Goal: Check status

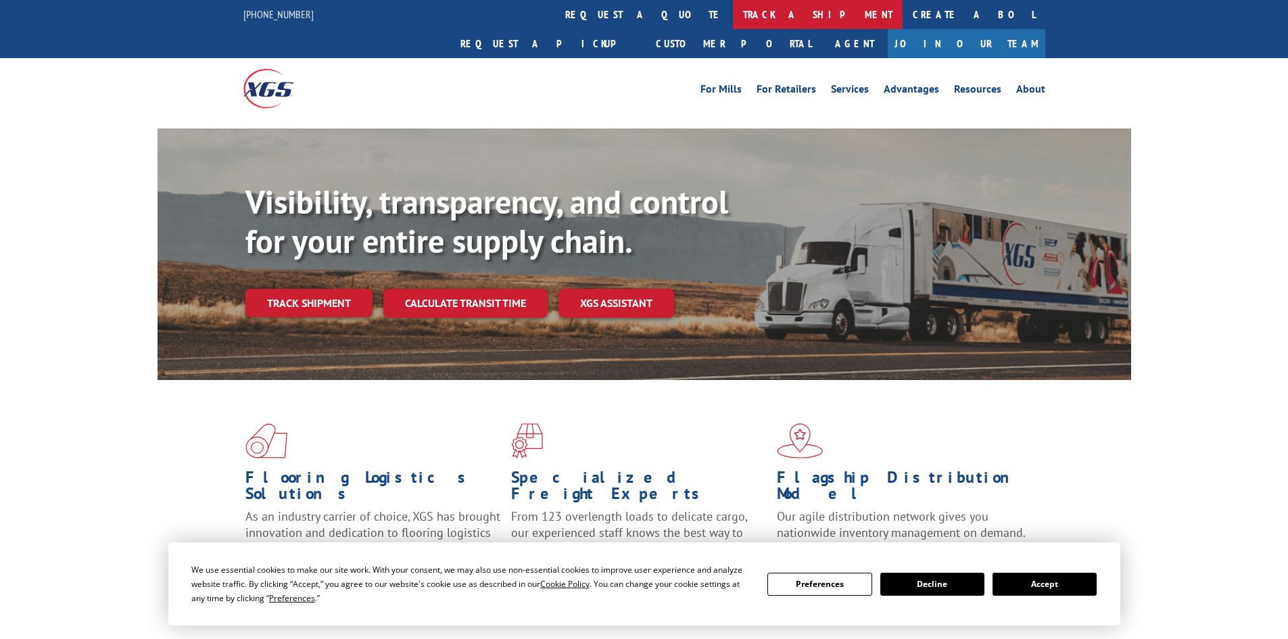
click at [733, 17] on link "track a shipment" at bounding box center [818, 14] width 170 height 29
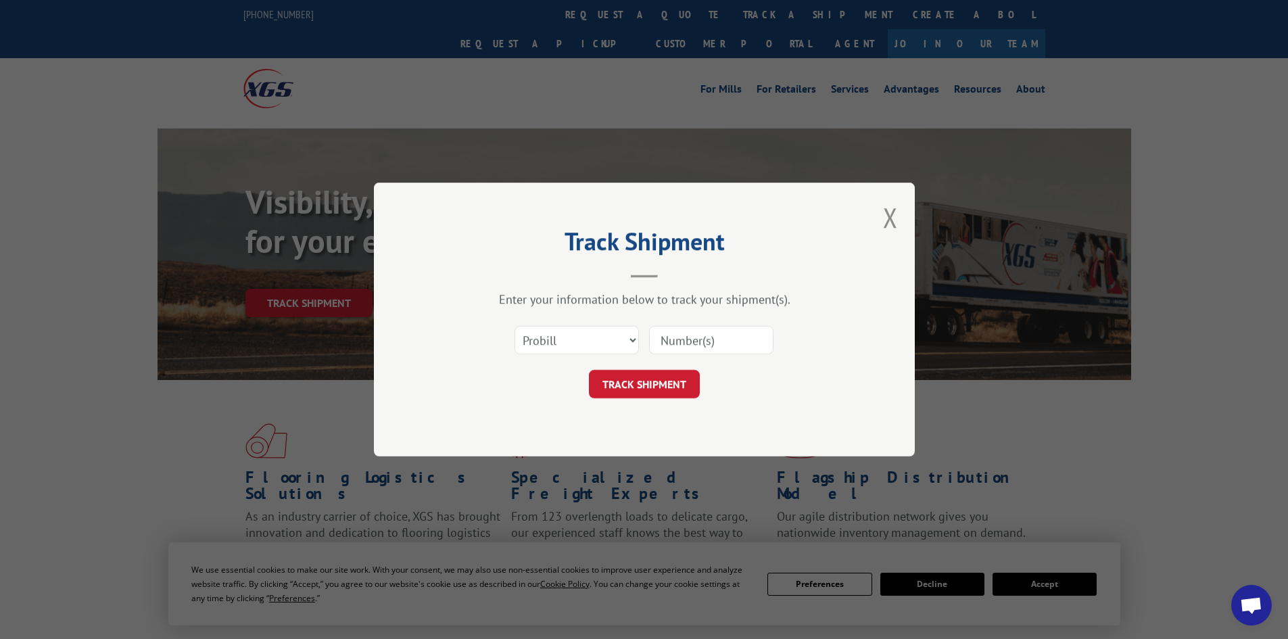
click at [699, 340] on input at bounding box center [711, 340] width 124 height 28
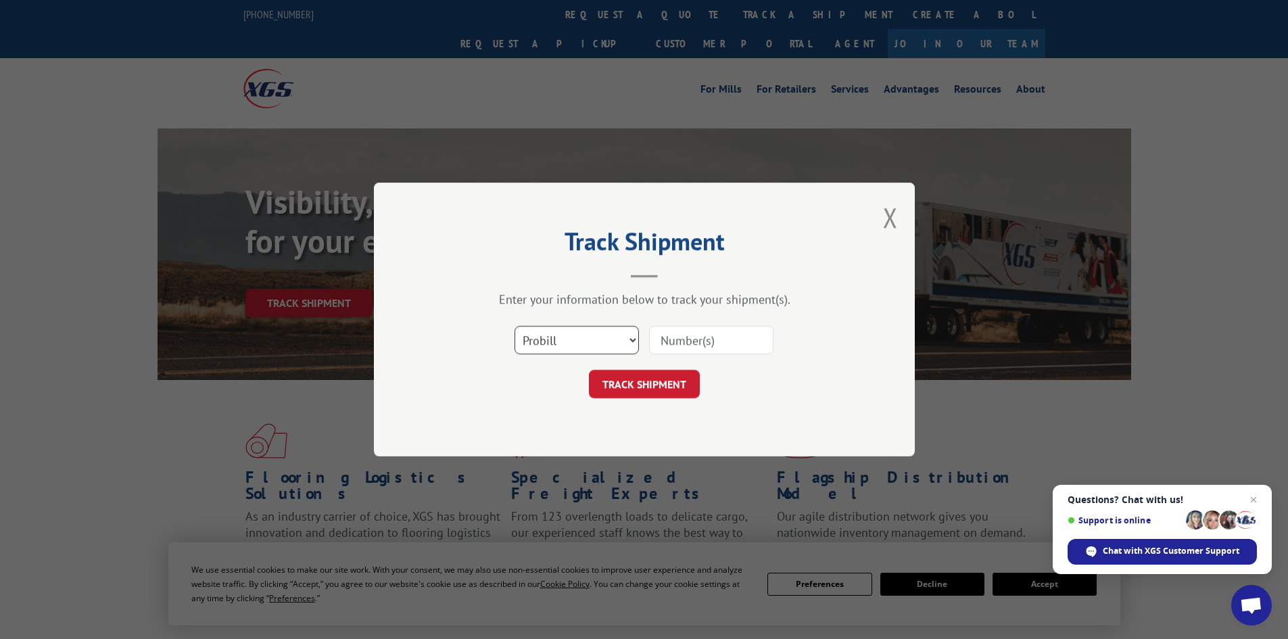
click at [571, 333] on select "Select category... Probill BOL PO" at bounding box center [577, 340] width 124 height 28
select select "bol"
click at [515, 326] on select "Select category... Probill BOL PO" at bounding box center [577, 340] width 124 height 28
click at [706, 335] on input at bounding box center [711, 340] width 124 height 28
type input "cp-029315a"
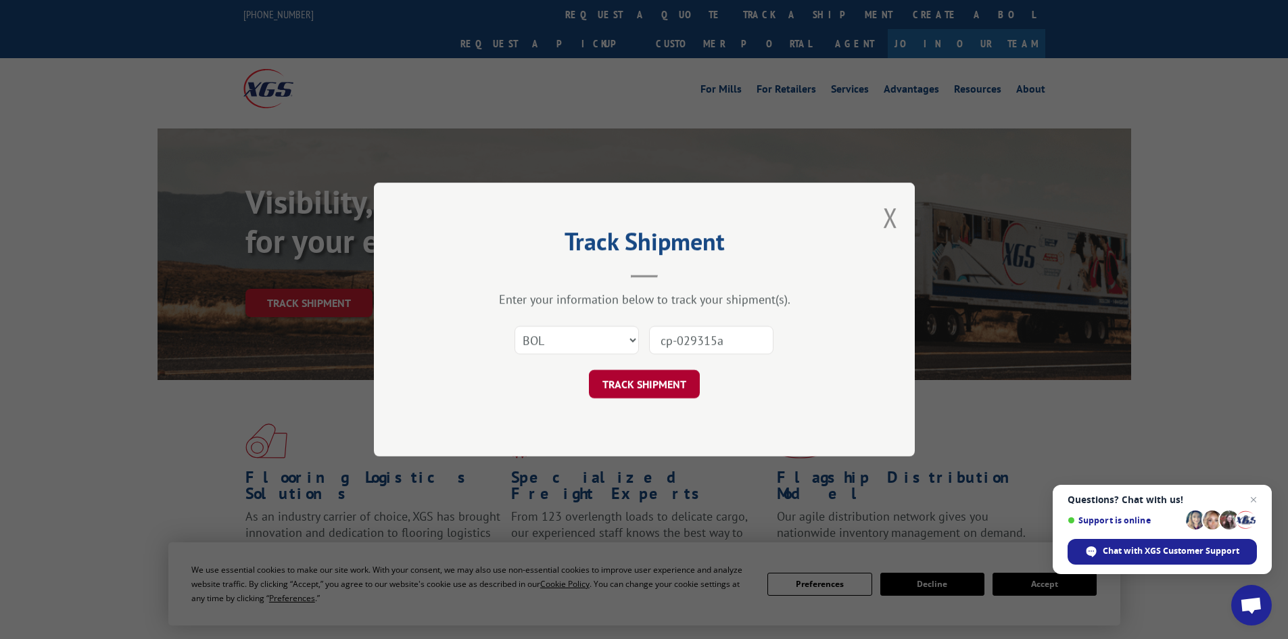
click at [630, 379] on button "TRACK SHIPMENT" at bounding box center [644, 384] width 111 height 28
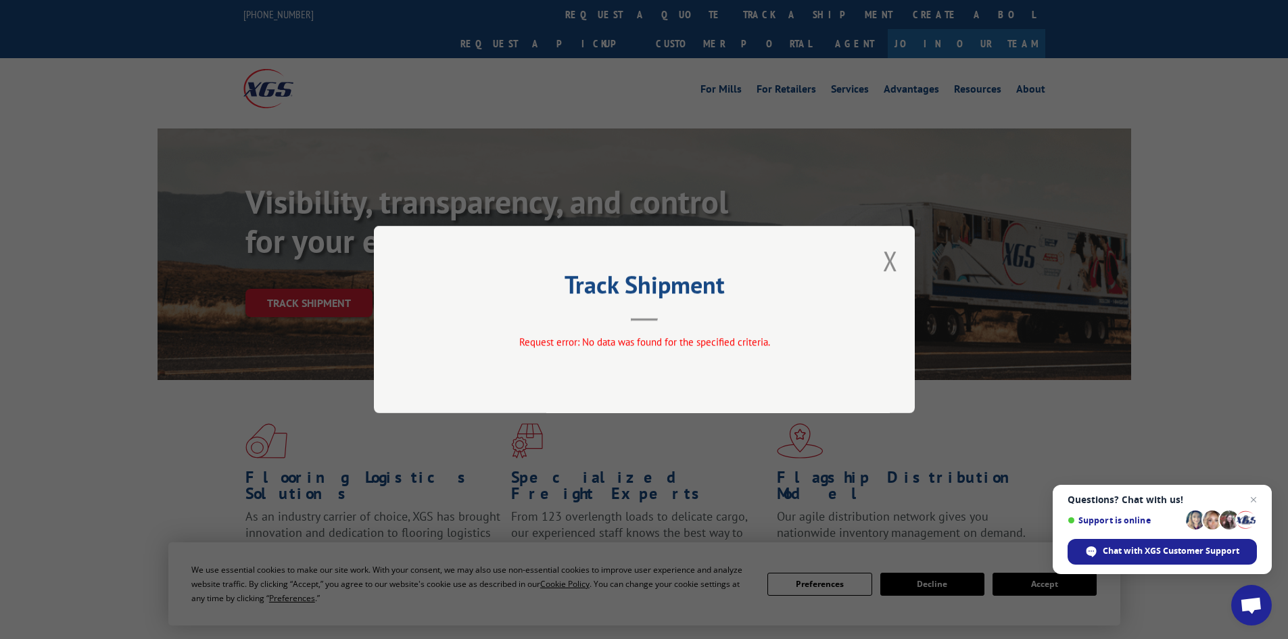
click at [883, 266] on div "Track Shipment Request error: No data was found for the specified criteria." at bounding box center [644, 319] width 541 height 187
click at [891, 260] on button "Close modal" at bounding box center [890, 261] width 15 height 36
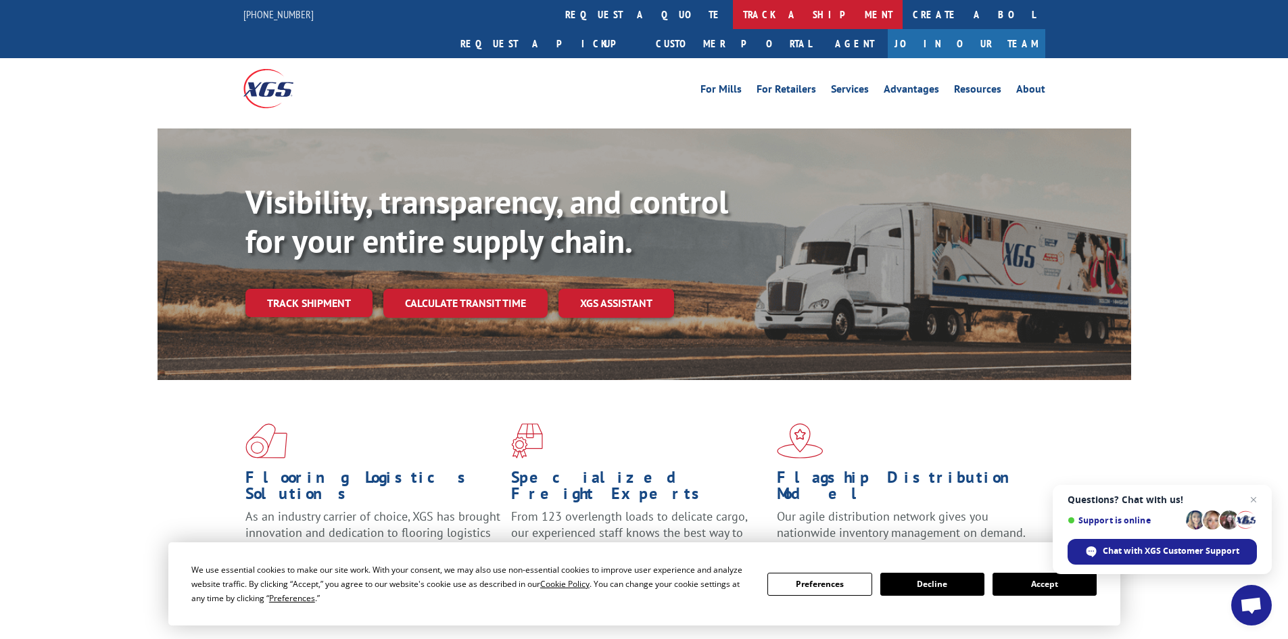
click at [733, 11] on link "track a shipment" at bounding box center [818, 14] width 170 height 29
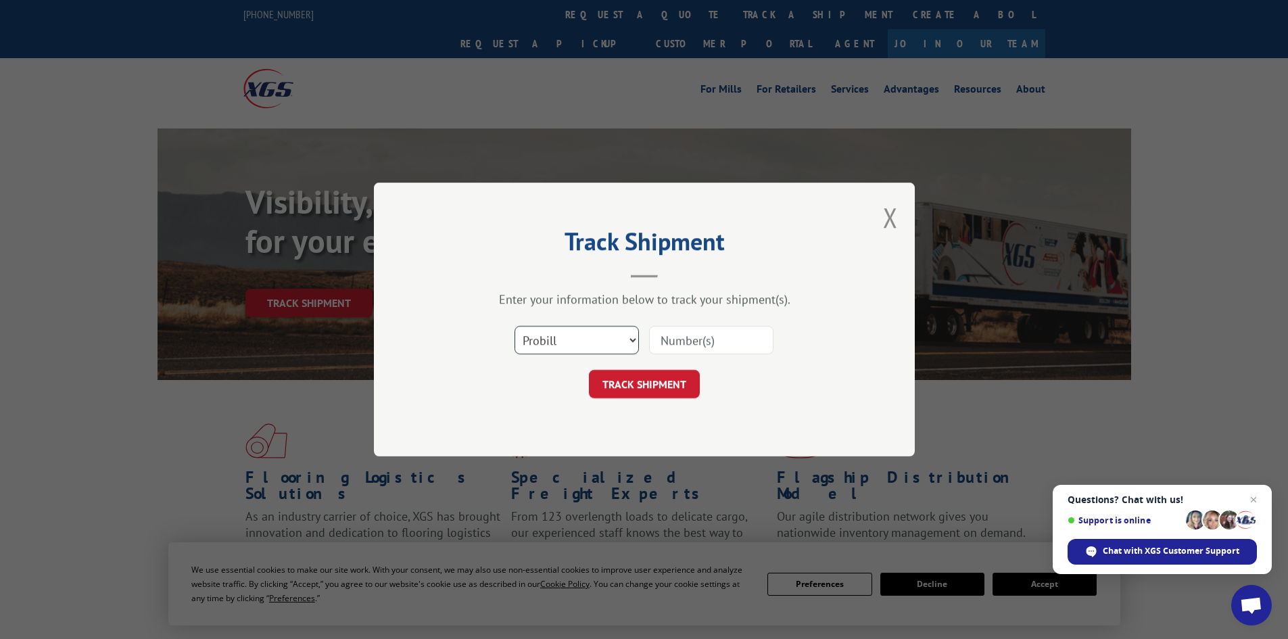
click at [560, 344] on select "Select category... Probill BOL PO" at bounding box center [577, 340] width 124 height 28
select select "po"
click at [515, 326] on select "Select category... Probill BOL PO" at bounding box center [577, 340] width 124 height 28
click at [685, 340] on input at bounding box center [711, 340] width 124 height 28
type input "CG503471"
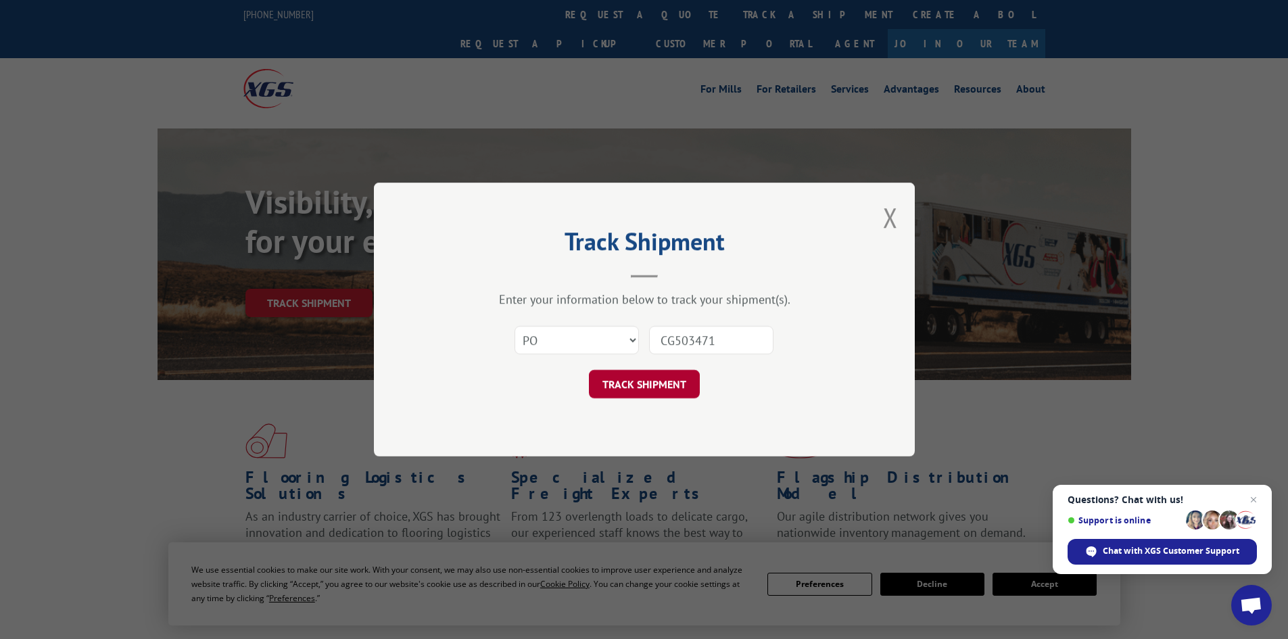
click at [649, 380] on button "TRACK SHIPMENT" at bounding box center [644, 384] width 111 height 28
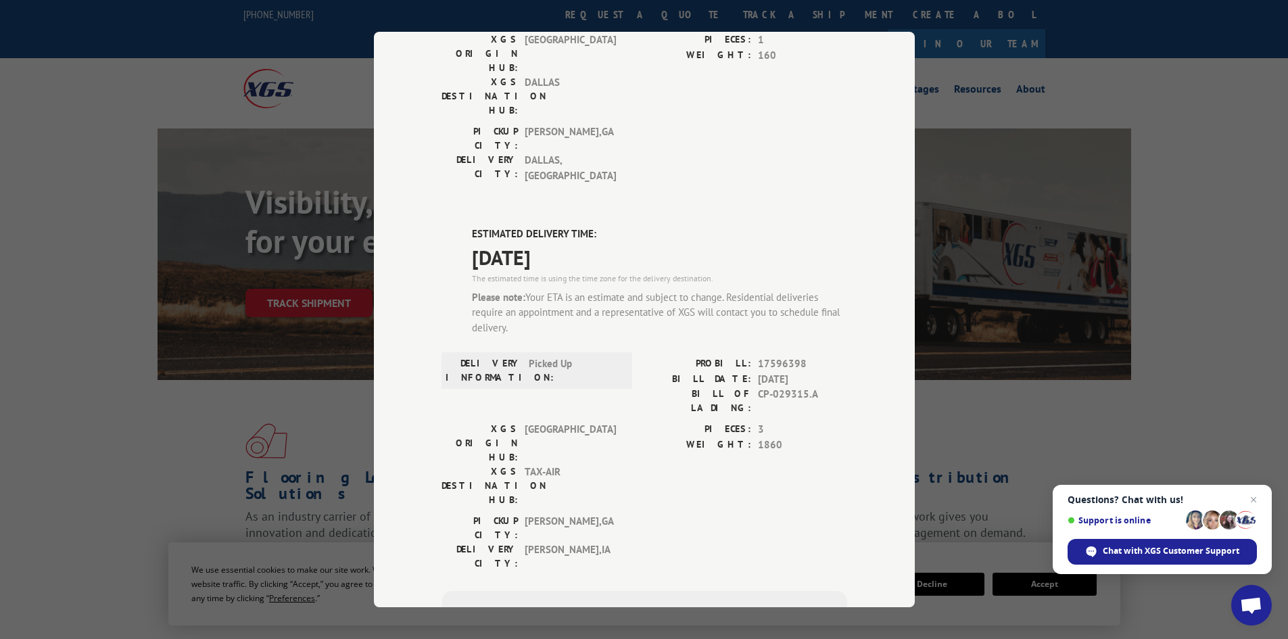
scroll to position [470, 0]
